Goal: Information Seeking & Learning: Learn about a topic

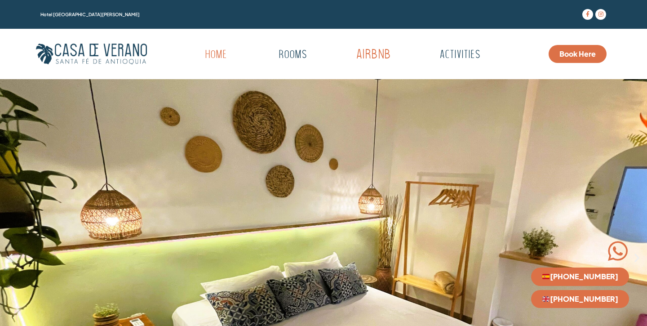
click at [366, 56] on link "Airbnb" at bounding box center [373, 55] width 89 height 25
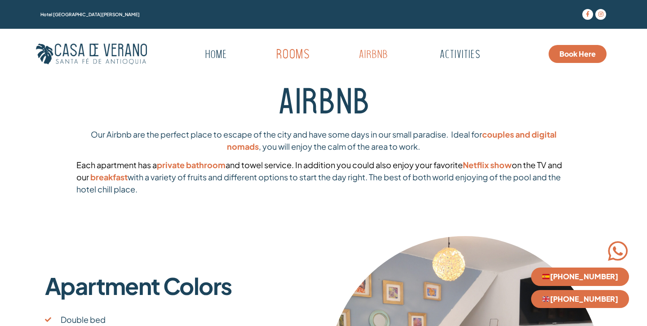
click at [287, 52] on link "Rooms" at bounding box center [293, 55] width 88 height 25
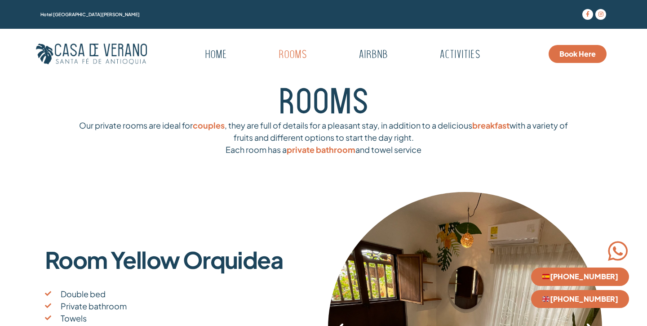
click at [362, 42] on div "Home Rooms Airbnb Activities Menu Home Rooms Airbnb Activities" at bounding box center [343, 53] width 392 height 23
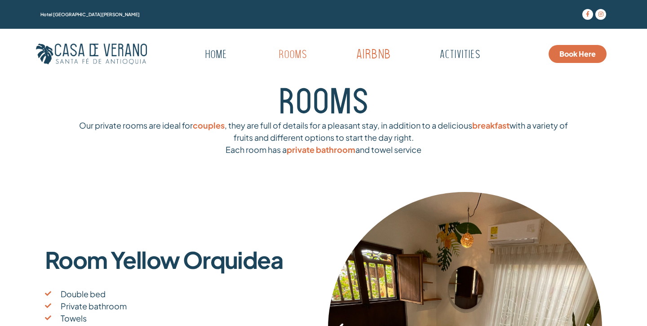
click at [362, 54] on link "Airbnb" at bounding box center [373, 55] width 89 height 25
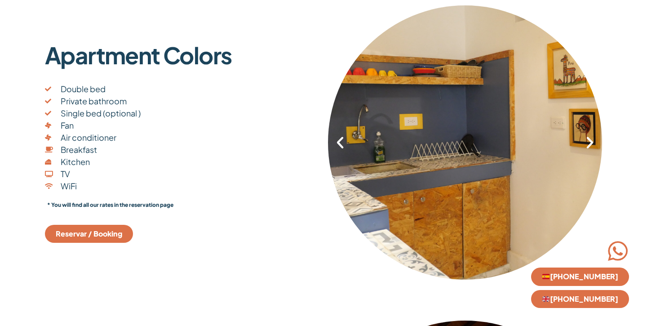
scroll to position [233, 0]
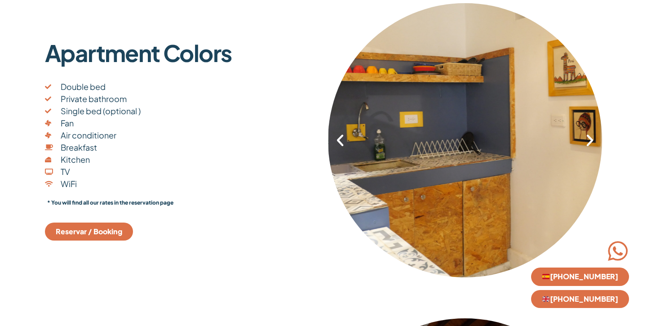
click at [374, 153] on div "3 / 4" at bounding box center [466, 140] width 274 height 275
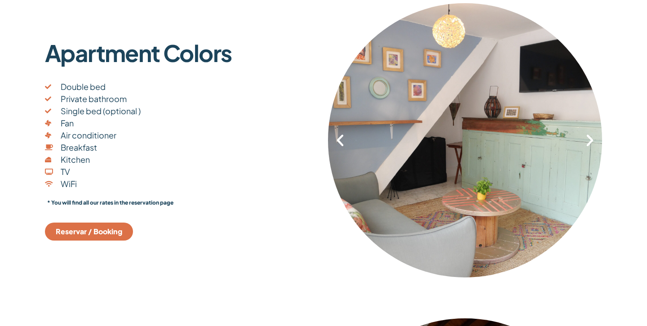
click at [342, 142] on icon "Previous slide" at bounding box center [340, 140] width 15 height 15
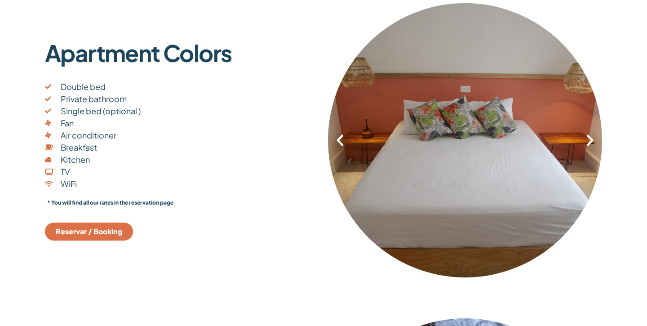
click at [343, 143] on icon "Previous slide" at bounding box center [340, 140] width 15 height 15
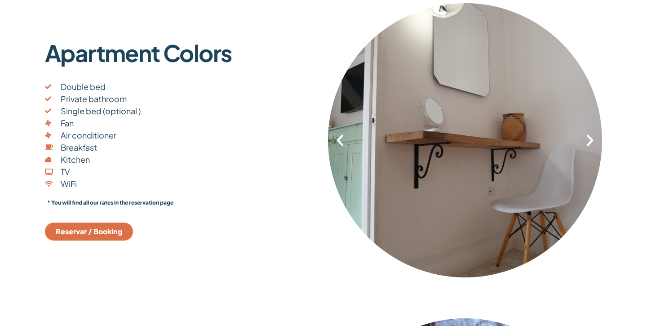
click at [344, 143] on icon "Previous slide" at bounding box center [340, 140] width 15 height 15
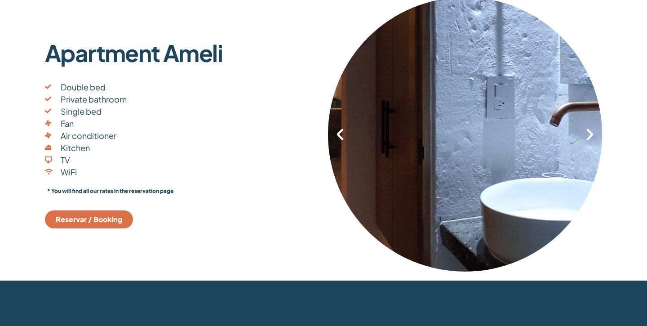
scroll to position [555, 0]
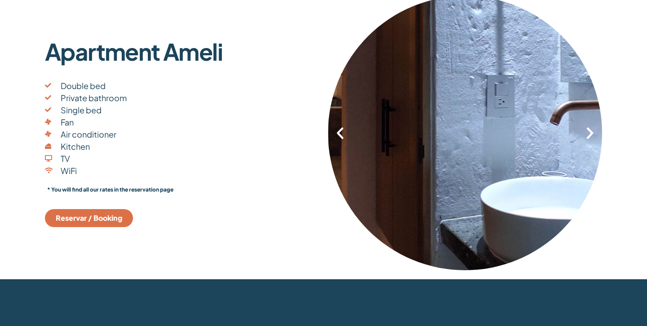
click at [580, 136] on div "4 / 6" at bounding box center [466, 133] width 274 height 275
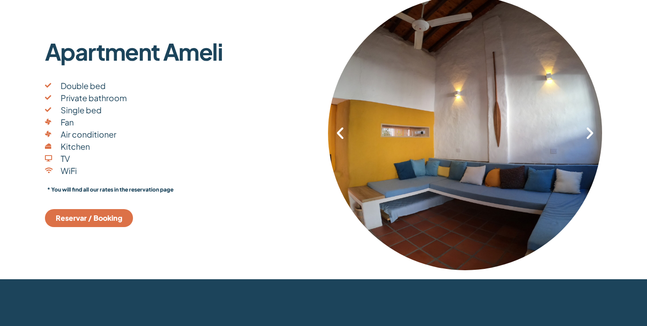
click at [580, 137] on div "3 / 6" at bounding box center [465, 133] width 274 height 275
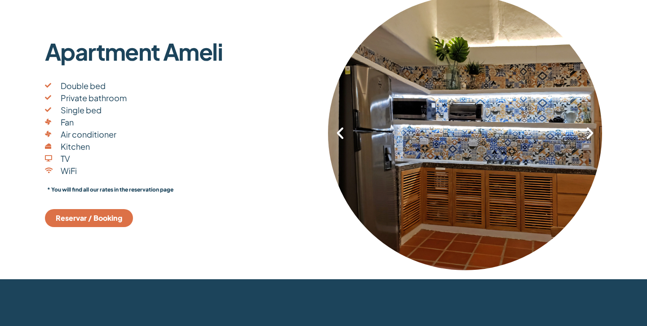
click at [580, 137] on div "2 / 6" at bounding box center [465, 133] width 274 height 275
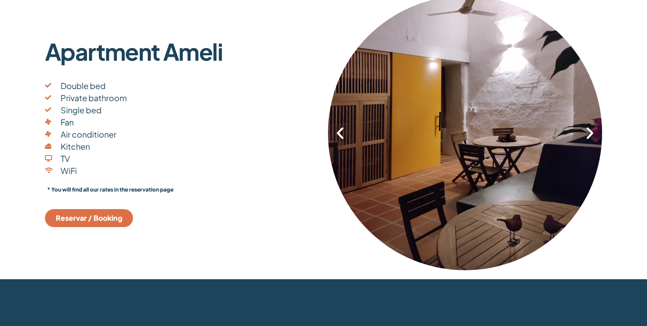
click at [580, 137] on div "1 / 6" at bounding box center [465, 133] width 274 height 275
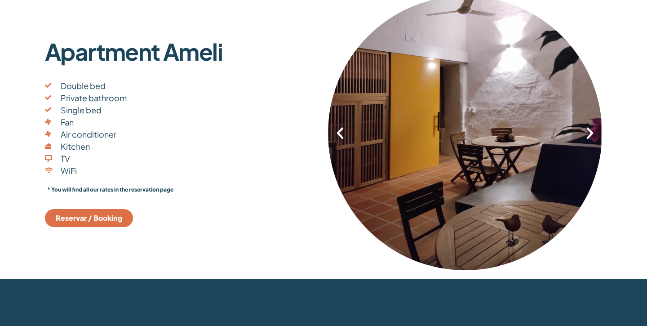
click at [580, 138] on div "1 / 6" at bounding box center [464, 133] width 274 height 275
click at [584, 138] on icon "Next slide" at bounding box center [590, 132] width 15 height 15
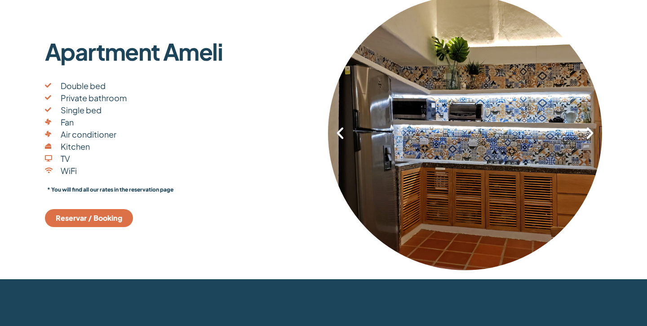
click at [586, 136] on icon "Next slide" at bounding box center [590, 132] width 15 height 15
click at [586, 129] on icon "Next slide" at bounding box center [590, 132] width 15 height 15
